Goal: Navigation & Orientation: Find specific page/section

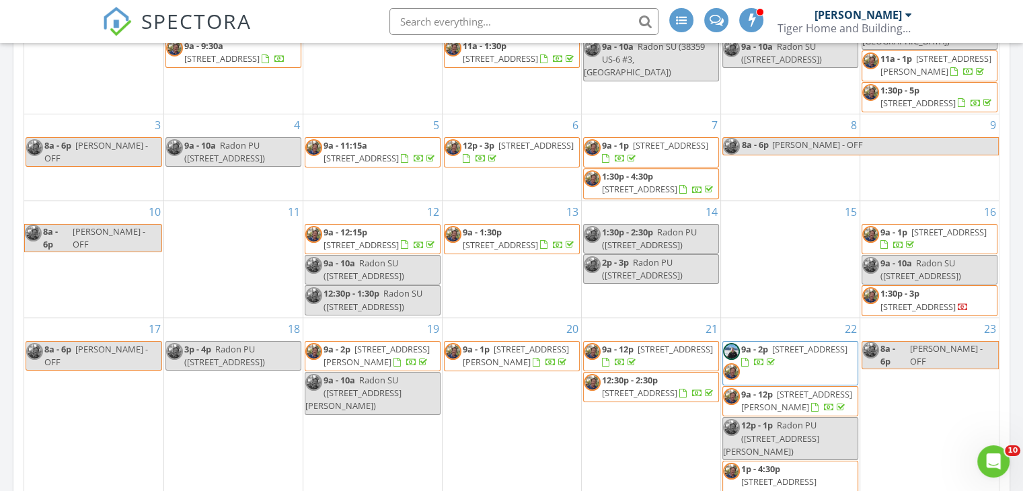
scroll to position [671, 0]
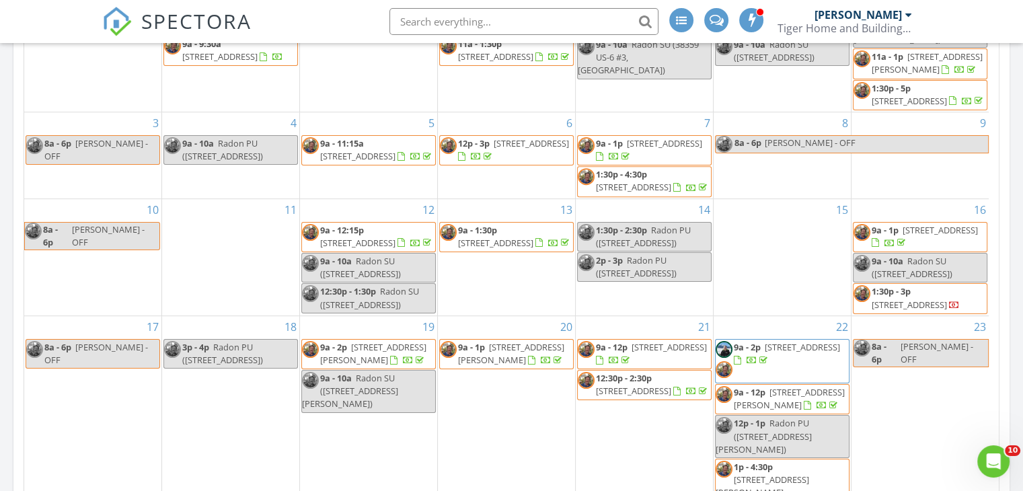
click at [915, 299] on span "2810 Aspen Ct, Vail 81657" at bounding box center [909, 305] width 75 height 12
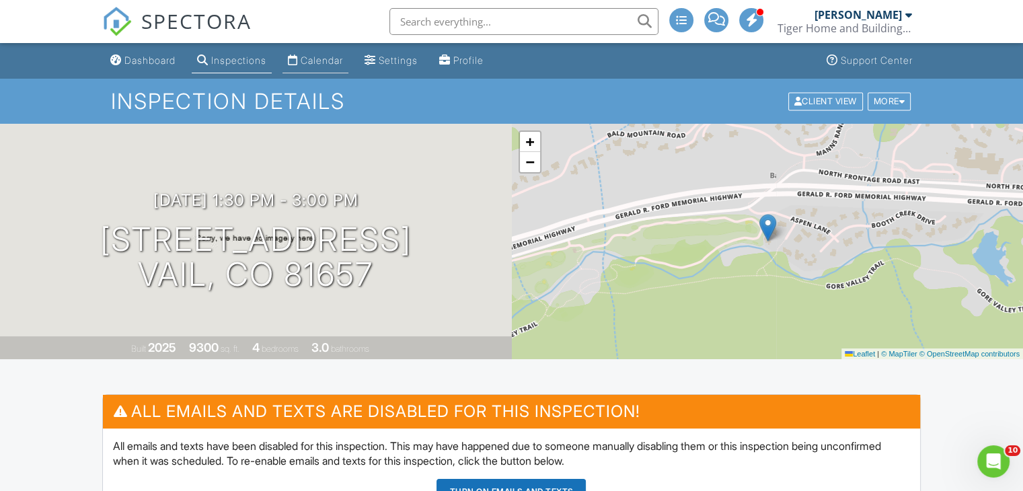
click at [332, 56] on div "Calendar" at bounding box center [322, 59] width 42 height 11
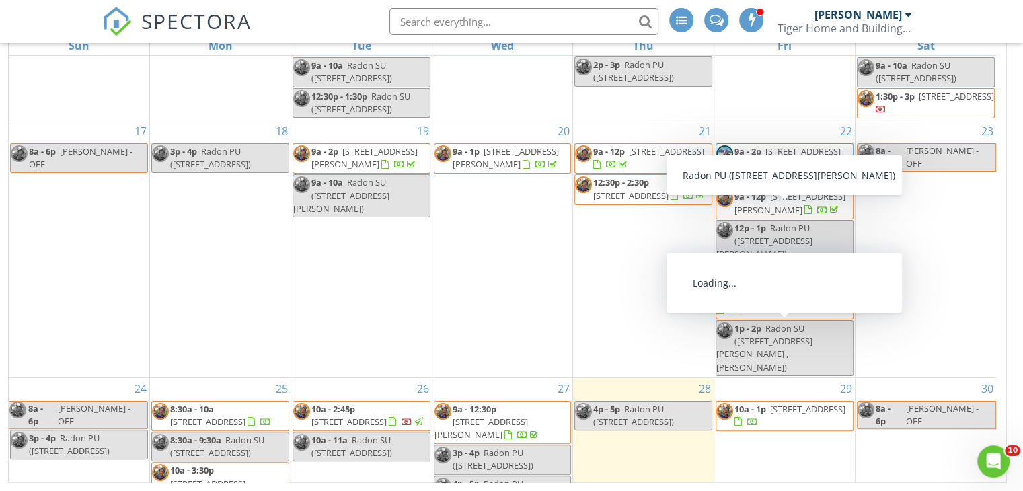
scroll to position [306, 0]
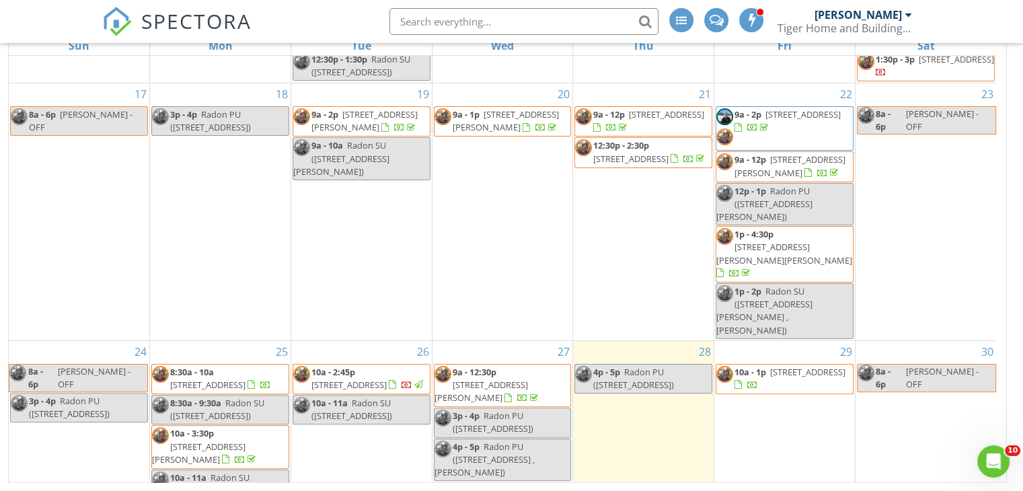
click at [360, 379] on span "1325 Mountain View Dr , Aspen 81611" at bounding box center [348, 385] width 75 height 12
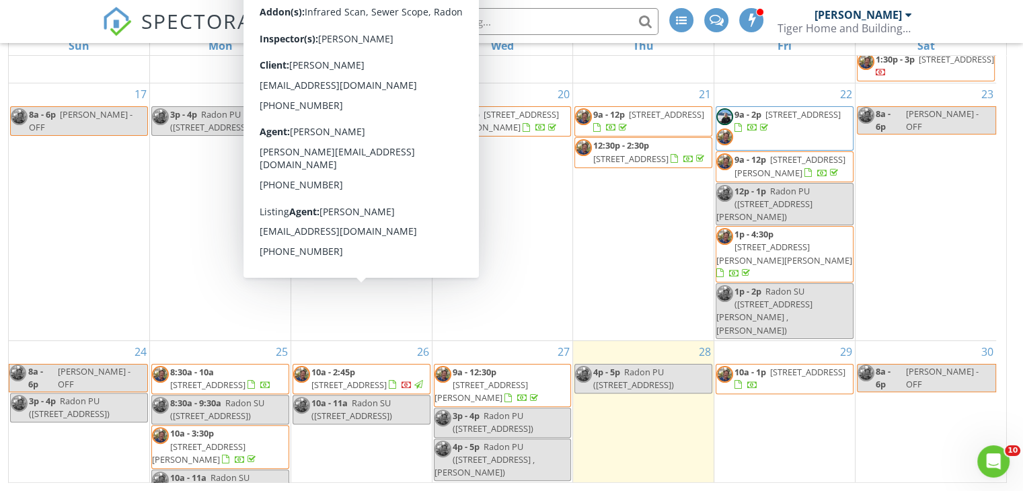
click at [360, 379] on span "1325 Mountain View Dr , Aspen 81611" at bounding box center [348, 385] width 75 height 12
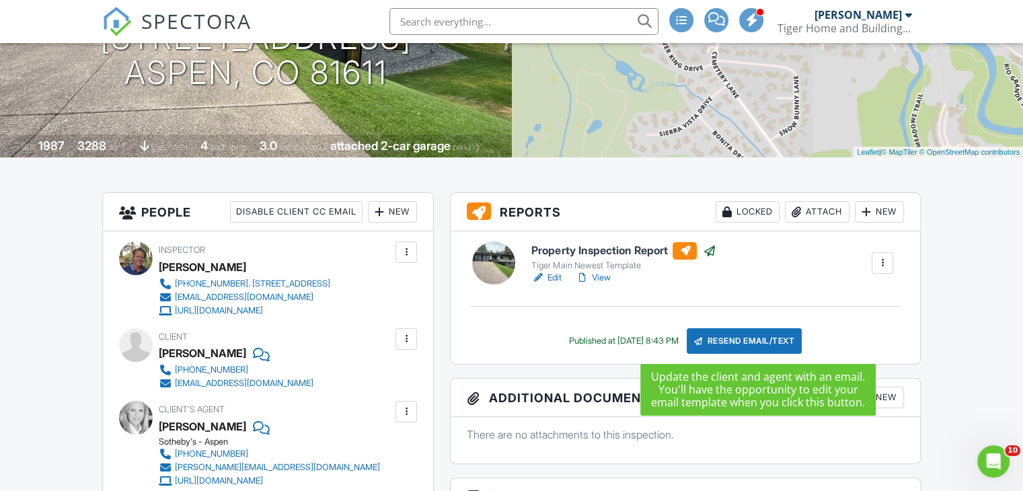
click at [751, 340] on div "Resend Email/Text" at bounding box center [745, 341] width 116 height 26
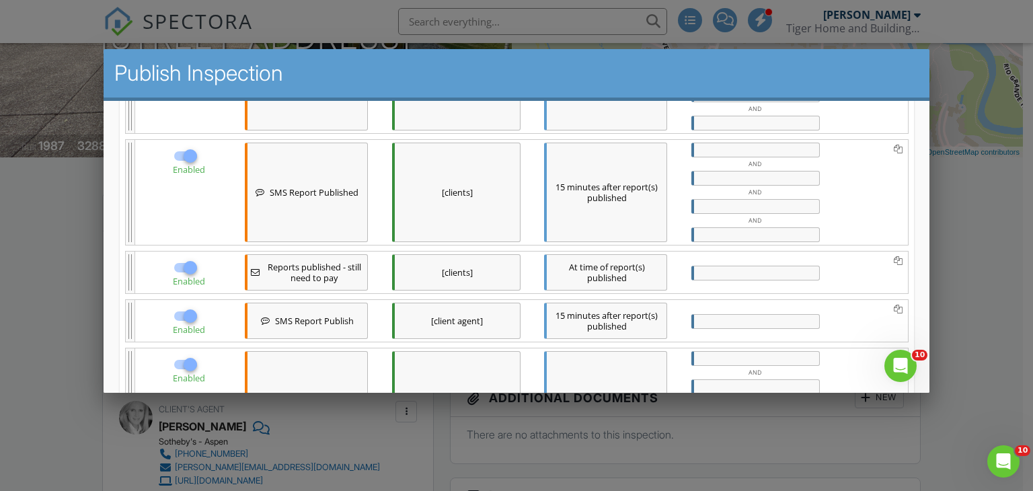
scroll to position [269, 0]
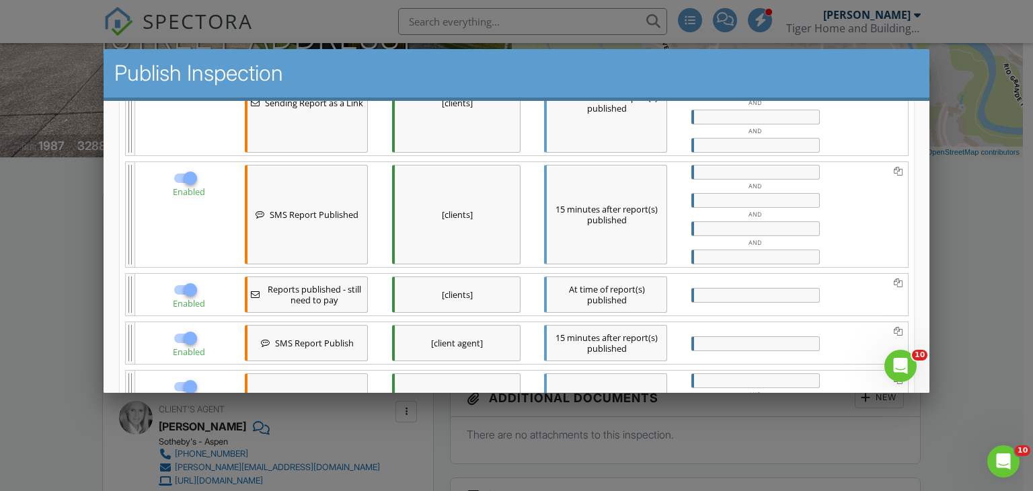
click at [280, 215] on span "SMS Report Published" at bounding box center [313, 214] width 89 height 11
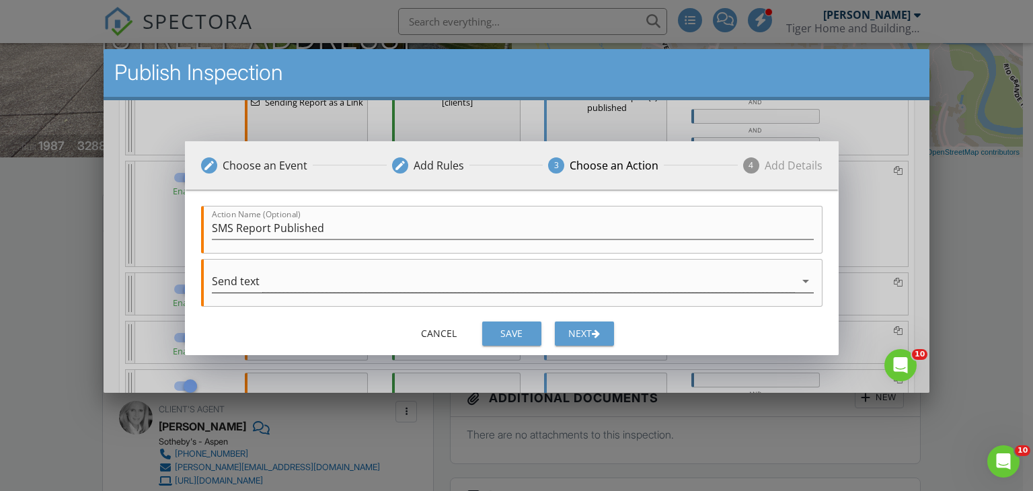
scroll to position [0, 0]
click at [569, 335] on div "Next" at bounding box center [584, 334] width 38 height 14
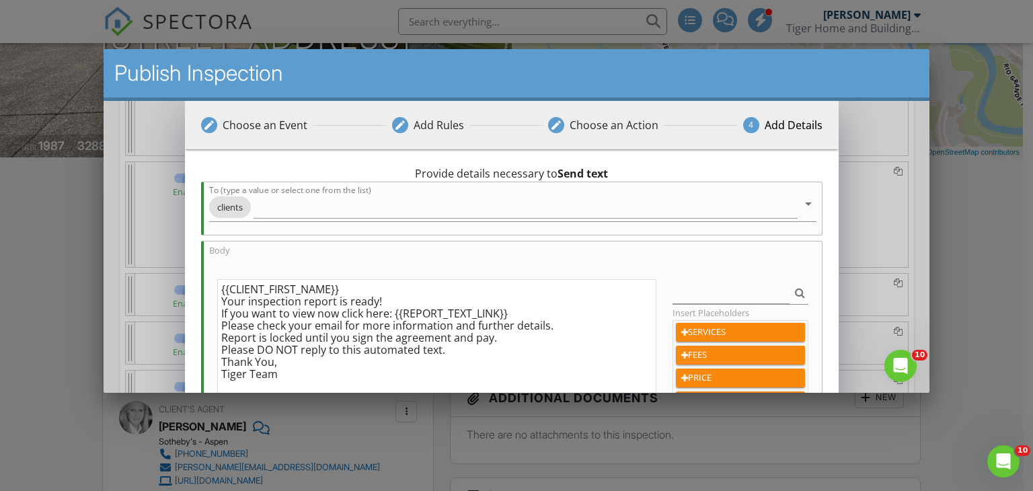
click at [979, 172] on div at bounding box center [516, 240] width 1033 height 614
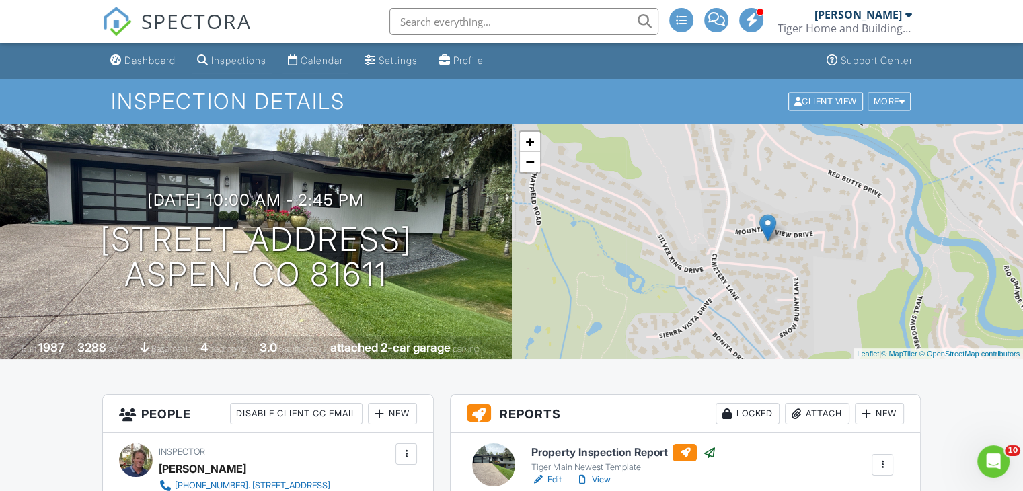
click at [330, 57] on div "Calendar" at bounding box center [322, 59] width 42 height 11
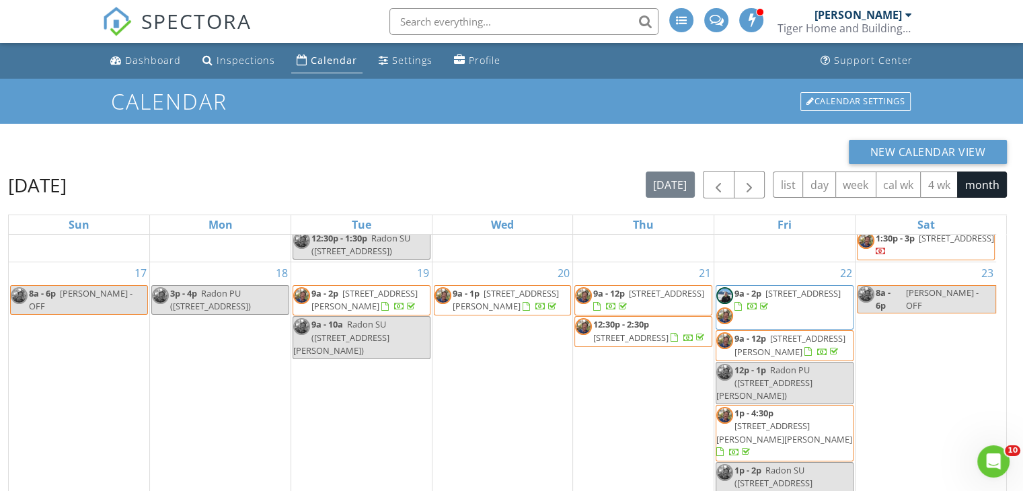
click at [331, 60] on div "Calendar" at bounding box center [334, 60] width 46 height 13
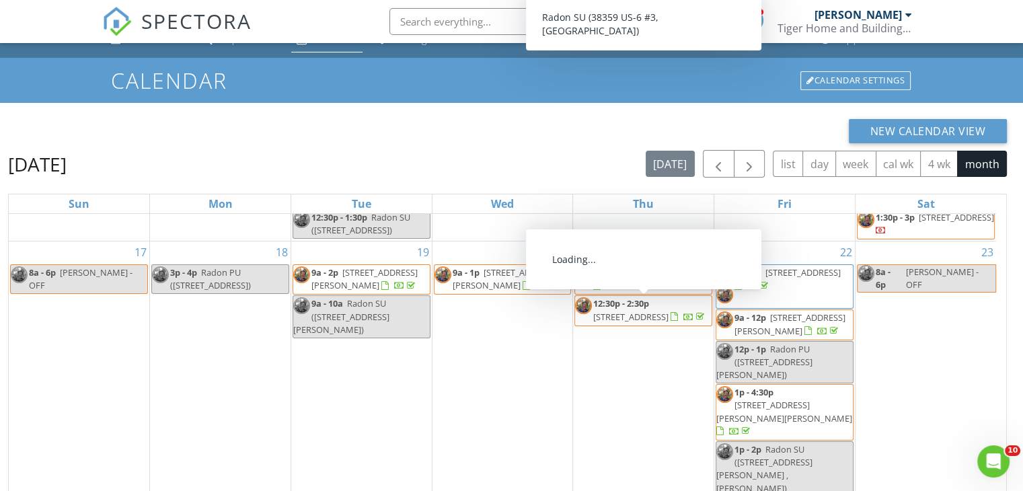
scroll to position [179, 0]
